Goal: Find specific page/section: Find specific page/section

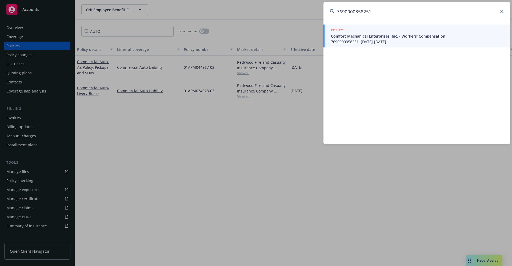
click at [377, 12] on input "7690000358251" at bounding box center [416, 11] width 187 height 19
drag, startPoint x: 373, startPoint y: 9, endPoint x: 327, endPoint y: 9, distance: 46.7
click at [327, 9] on input "7690000358251" at bounding box center [416, 11] width 187 height 19
click at [382, 13] on input "711-01-68-13-0006" at bounding box center [416, 11] width 187 height 19
drag, startPoint x: 382, startPoint y: 13, endPoint x: 326, endPoint y: 13, distance: 55.7
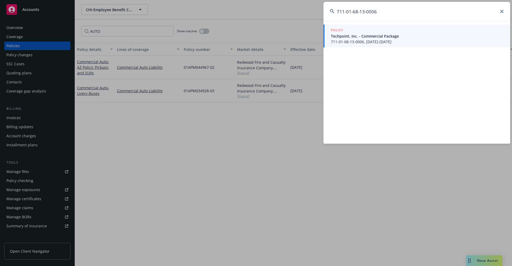
click at [326, 13] on input "711-01-68-13-0006" at bounding box center [416, 11] width 187 height 19
paste input "73-15-0004"
click at [389, 13] on input "711-01-73-15-0004" at bounding box center [416, 11] width 187 height 19
drag, startPoint x: 376, startPoint y: 11, endPoint x: 330, endPoint y: 12, distance: 46.1
click at [330, 12] on div "711-01-73-15-0004" at bounding box center [416, 11] width 187 height 19
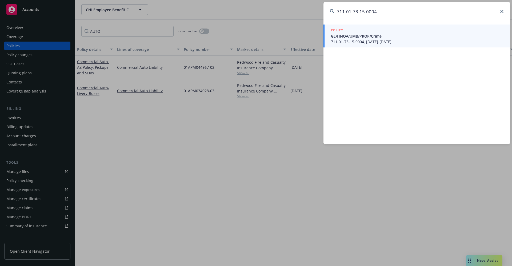
paste input "850-00-02-56-0001"
click at [502, 9] on div "850-00-02-56-0001" at bounding box center [416, 11] width 187 height 19
click at [502, 14] on input "850-00-02-56-0001" at bounding box center [416, 11] width 187 height 19
click at [384, 12] on input "850-00-02-56-0001" at bounding box center [416, 11] width 187 height 19
drag, startPoint x: 381, startPoint y: 12, endPoint x: 321, endPoint y: 13, distance: 60.5
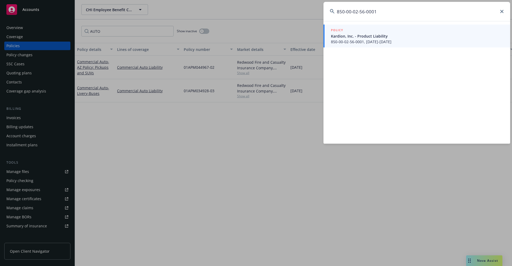
click at [322, 13] on div "850-00-02-56-0001 POLICY Kardion, Inc. - Product Liability 850-00-02-56-0001, […" at bounding box center [256, 133] width 512 height 266
paste input "[PHONE_NUMBER]"
type input "406-04-96-20-0001"
